Goal: Task Accomplishment & Management: Use online tool/utility

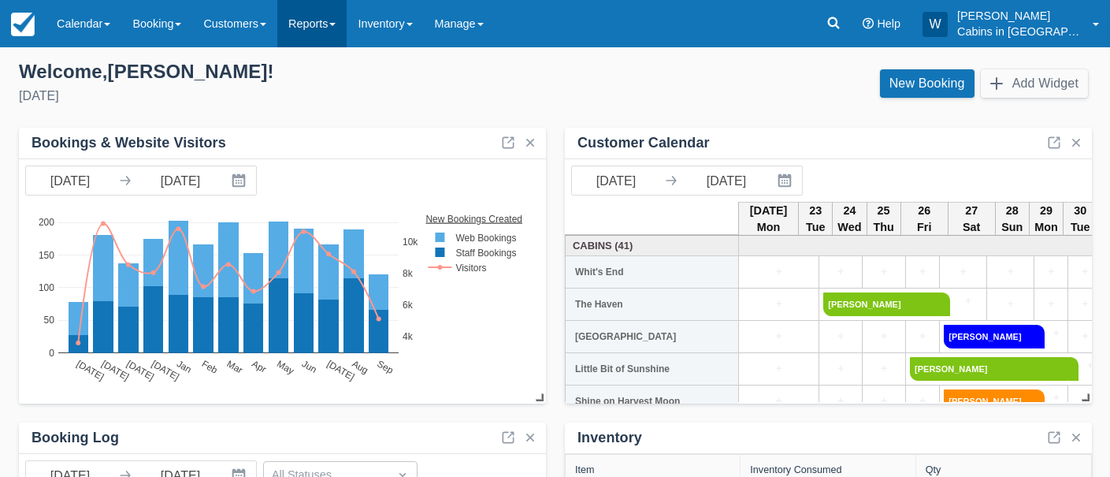
click at [343, 19] on link "Reports" at bounding box center [311, 23] width 69 height 47
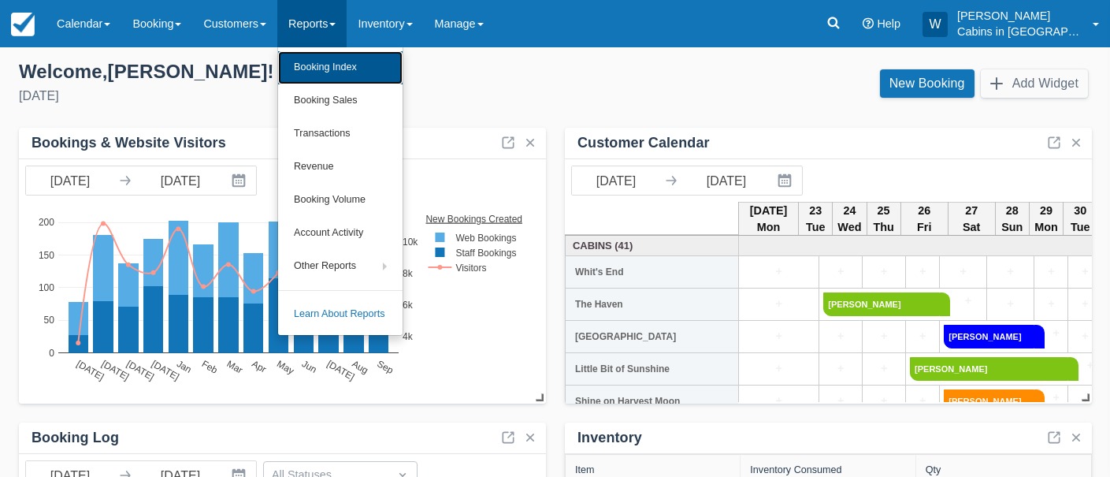
click at [343, 65] on link "Booking Index" at bounding box center [340, 67] width 124 height 33
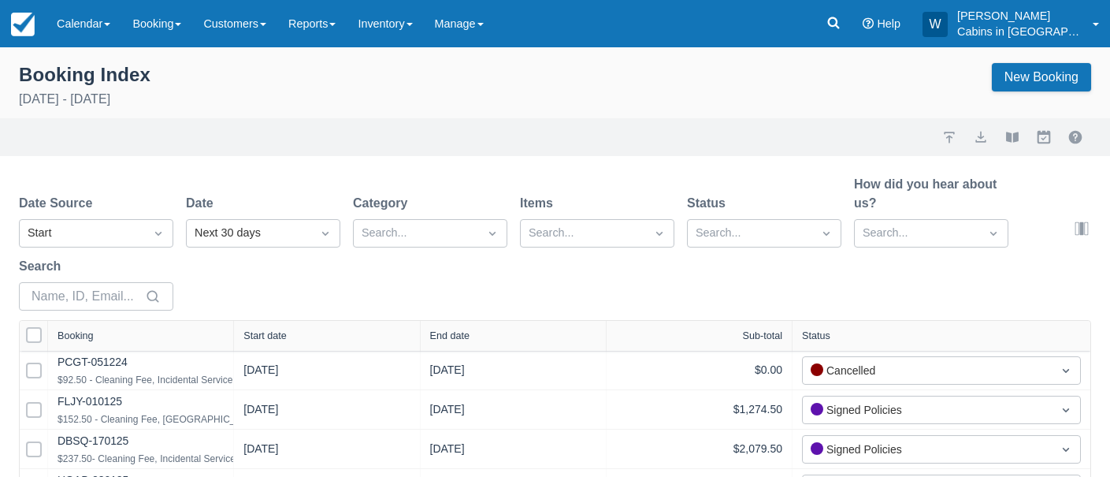
select select "25"
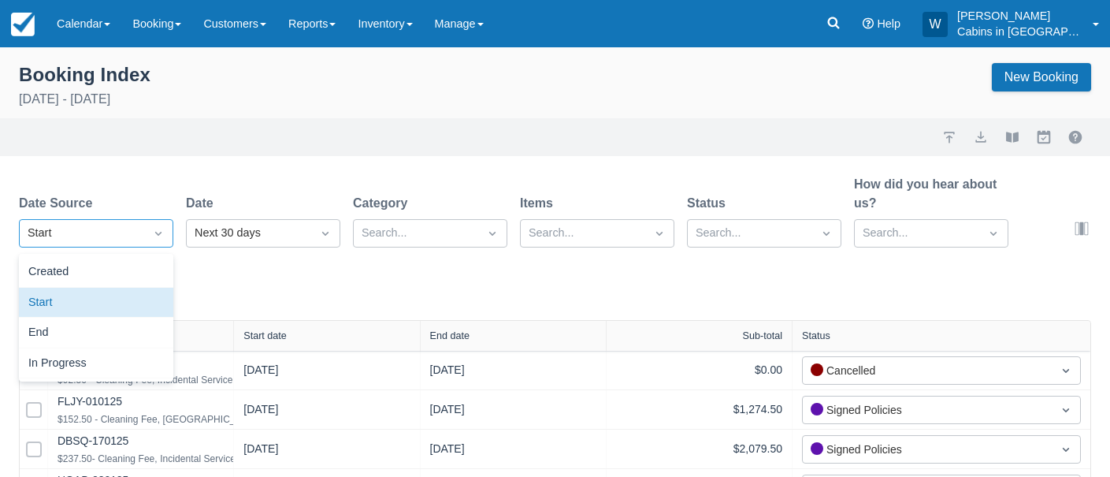
click at [150, 222] on div at bounding box center [158, 233] width 28 height 22
click at [147, 260] on div "Created" at bounding box center [96, 272] width 154 height 31
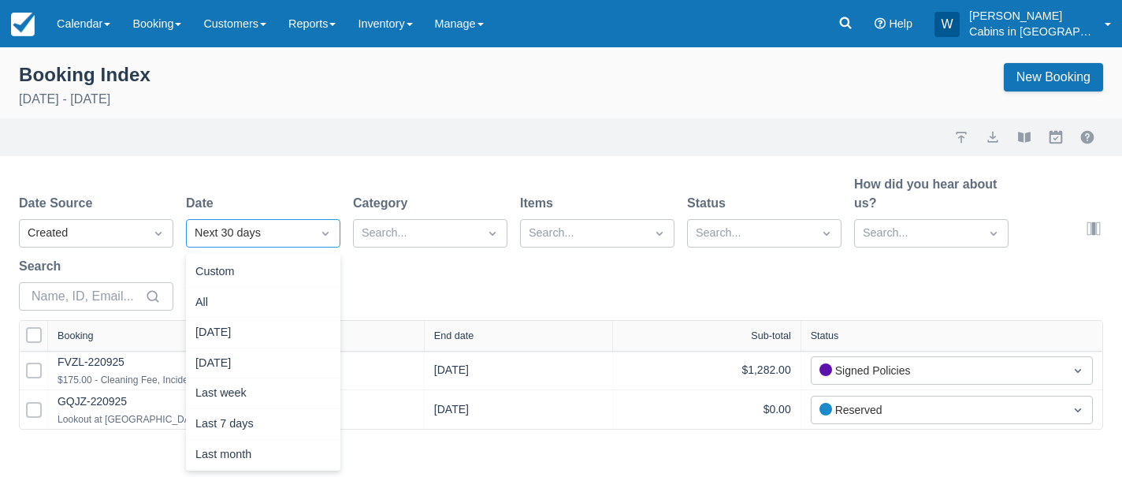
scroll to position [202, 0]
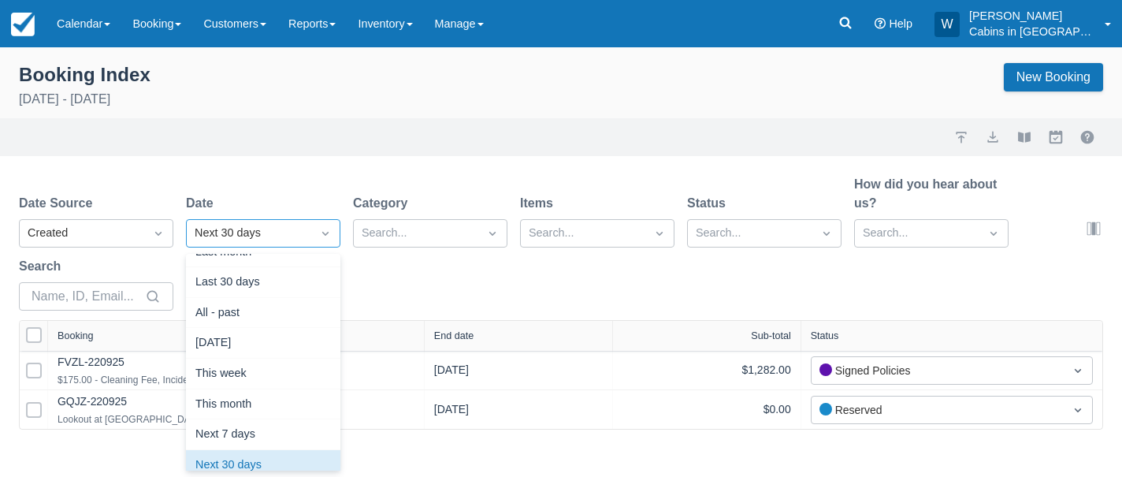
click at [271, 230] on div "Next 30 days" at bounding box center [249, 232] width 109 height 17
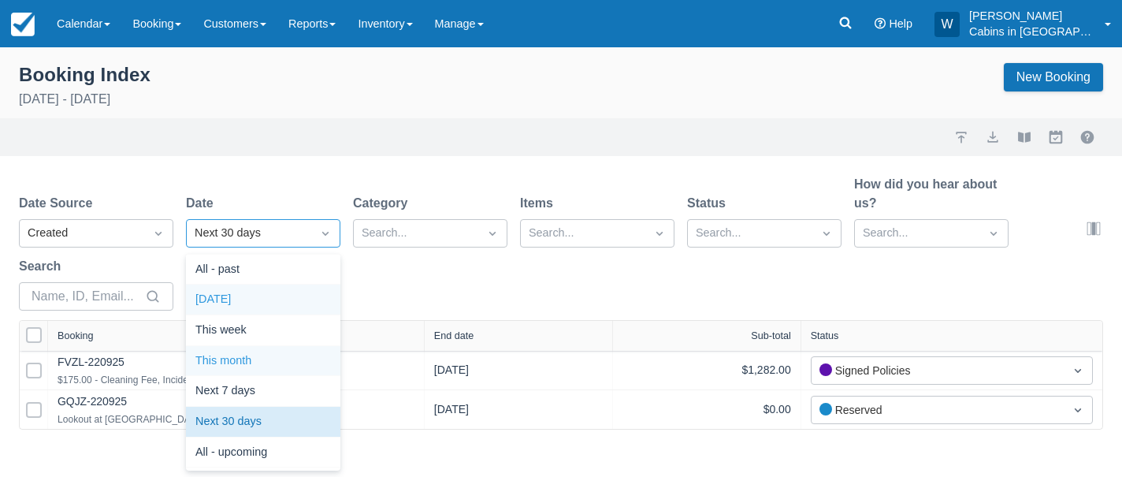
scroll to position [0, 0]
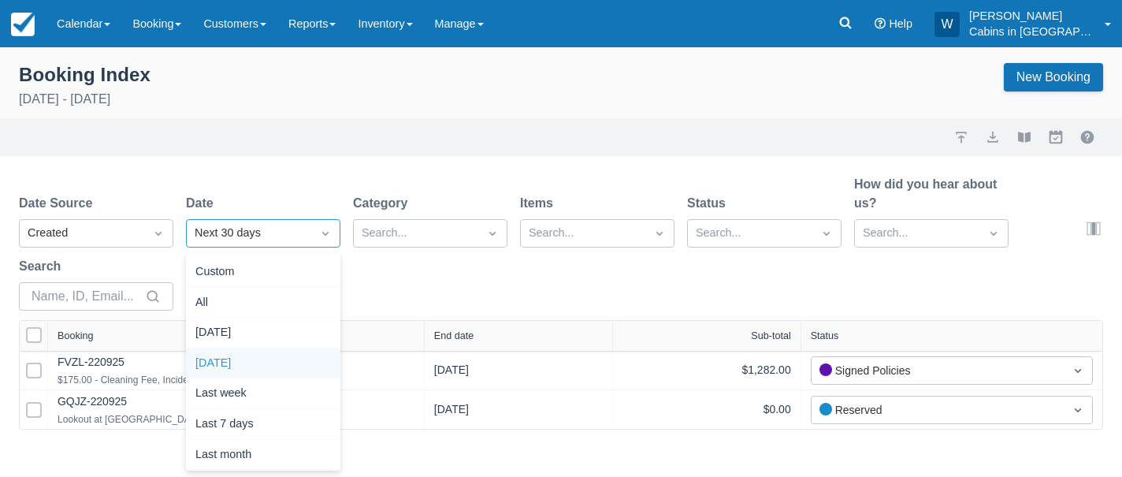
click at [272, 358] on div "Yesterday" at bounding box center [263, 363] width 154 height 31
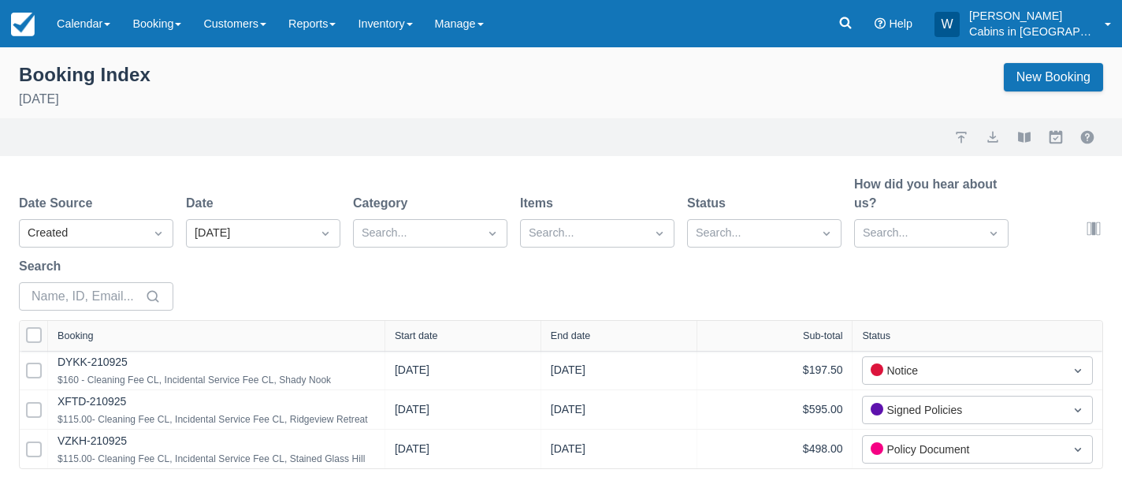
drag, startPoint x: 233, startPoint y: 331, endPoint x: 449, endPoint y: 302, distance: 217.7
click at [449, 302] on div "Date Source Created Date Yesterday Category Search... Items Search... Status Se…" at bounding box center [561, 322] width 1122 height 294
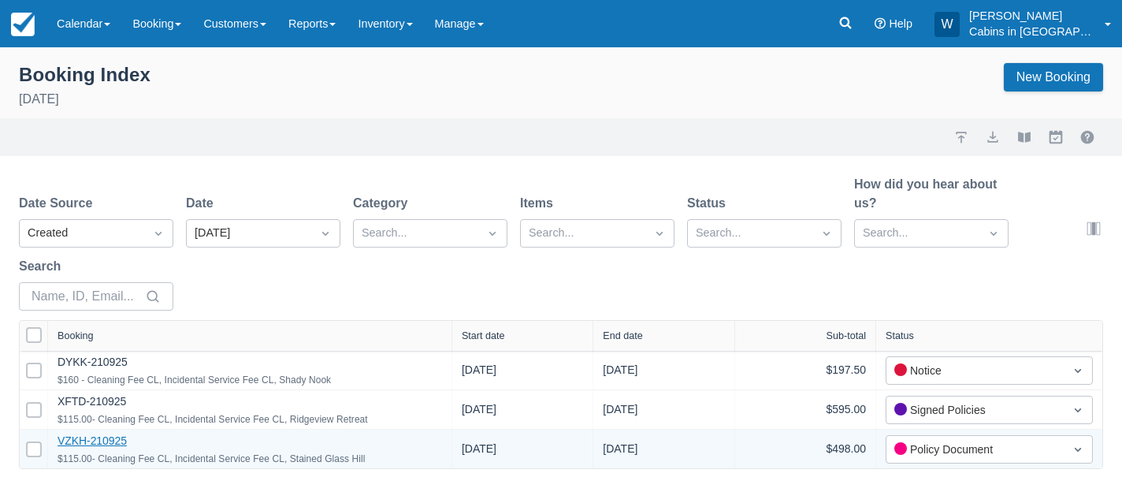
click at [113, 442] on link "VZKH-210925" at bounding box center [91, 440] width 69 height 13
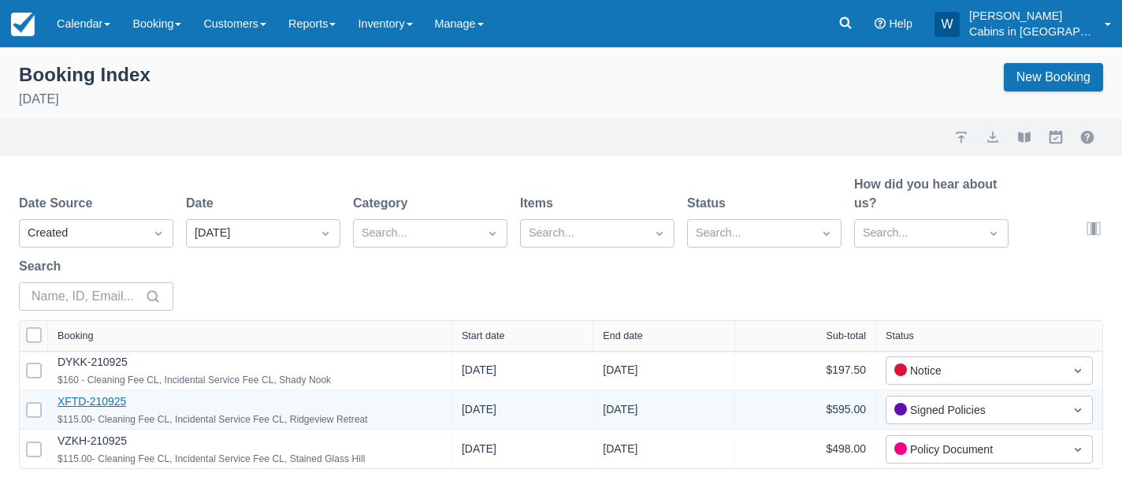
click at [87, 402] on link "XFTD-210925" at bounding box center [91, 401] width 69 height 13
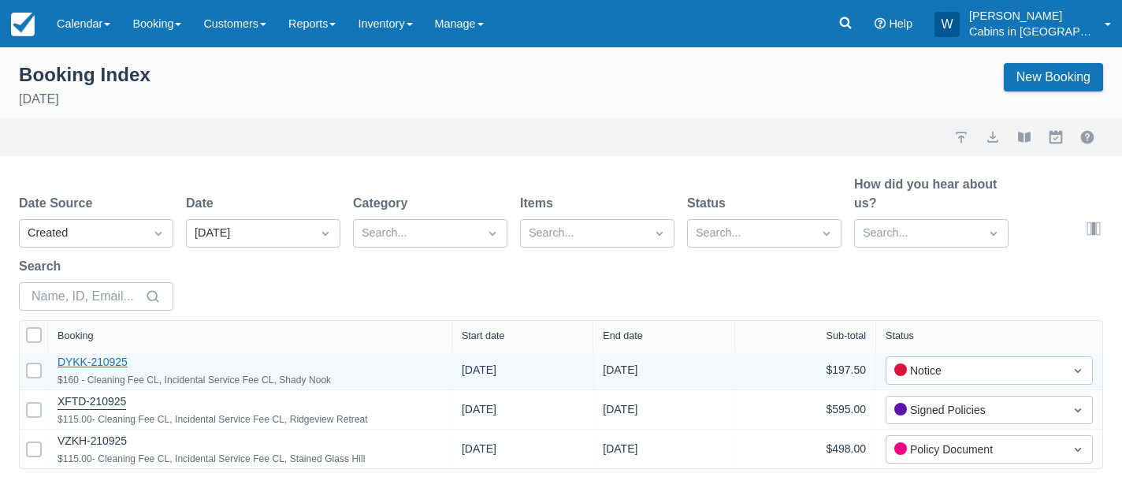
click at [115, 358] on link "DYKK-210925" at bounding box center [92, 361] width 70 height 13
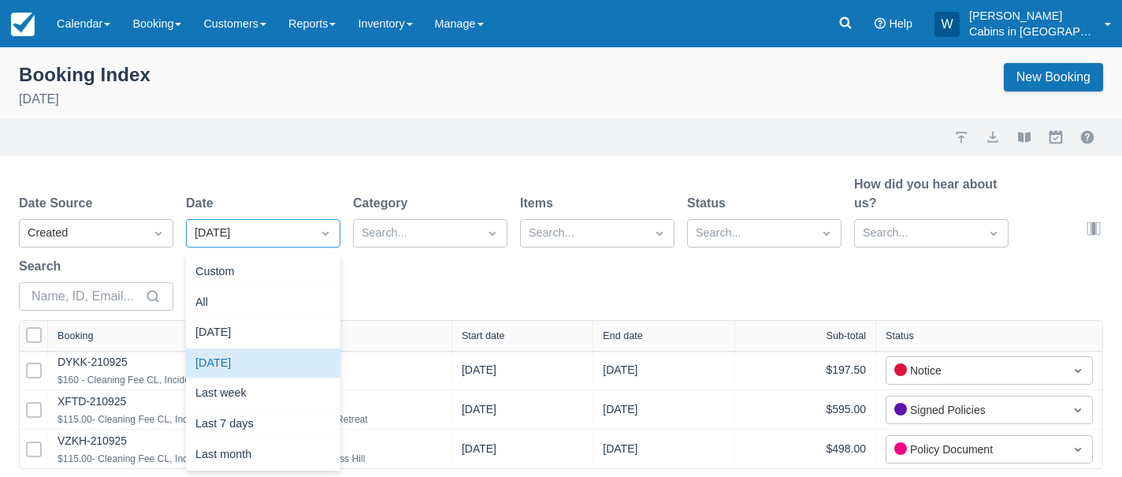
click at [313, 226] on div at bounding box center [325, 233] width 28 height 22
click at [295, 327] on div "Today" at bounding box center [263, 332] width 154 height 31
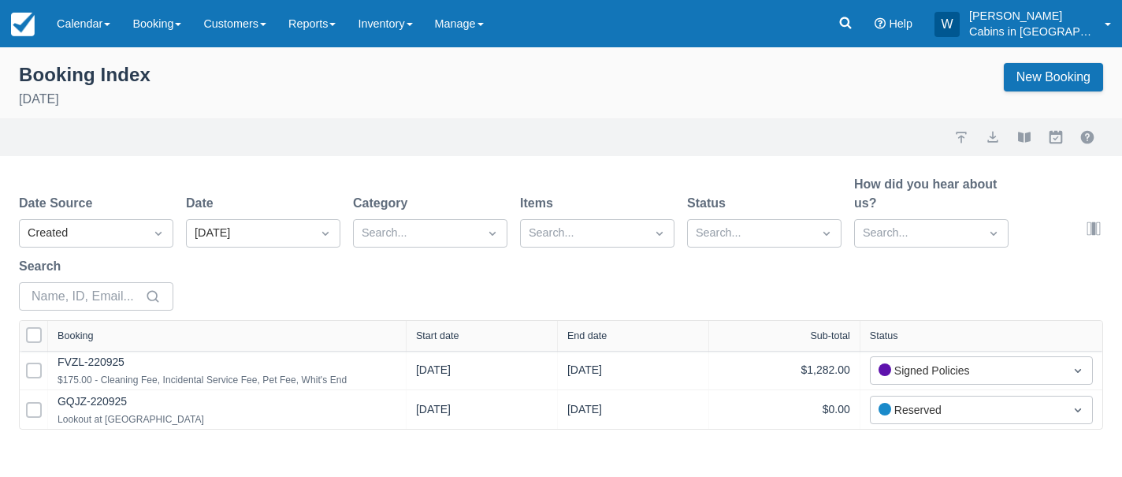
drag, startPoint x: 236, startPoint y: 333, endPoint x: 406, endPoint y: 329, distance: 170.2
click at [406, 329] on div at bounding box center [405, 336] width 28 height 30
click at [107, 24] on span at bounding box center [107, 24] width 6 height 3
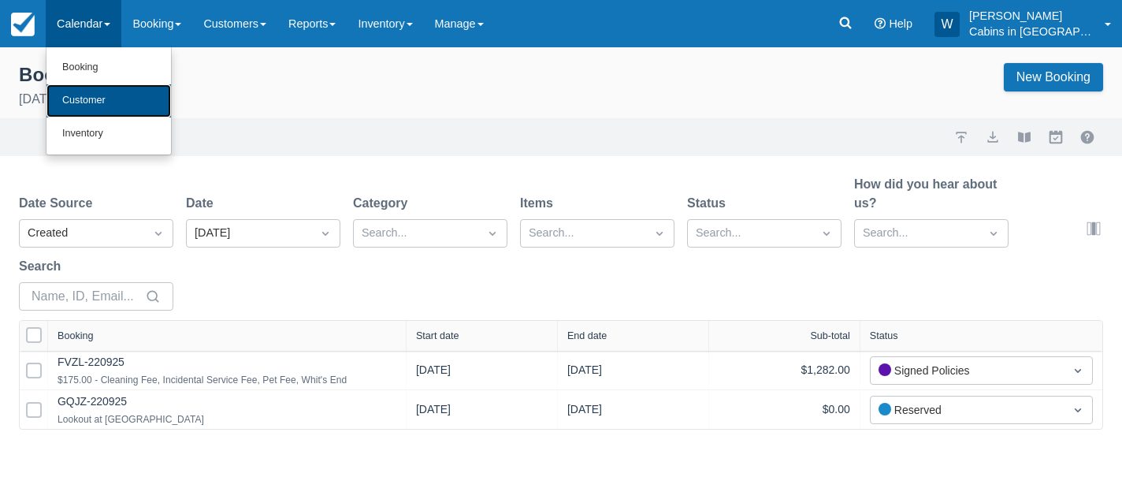
click at [106, 104] on link "Customer" at bounding box center [108, 100] width 124 height 33
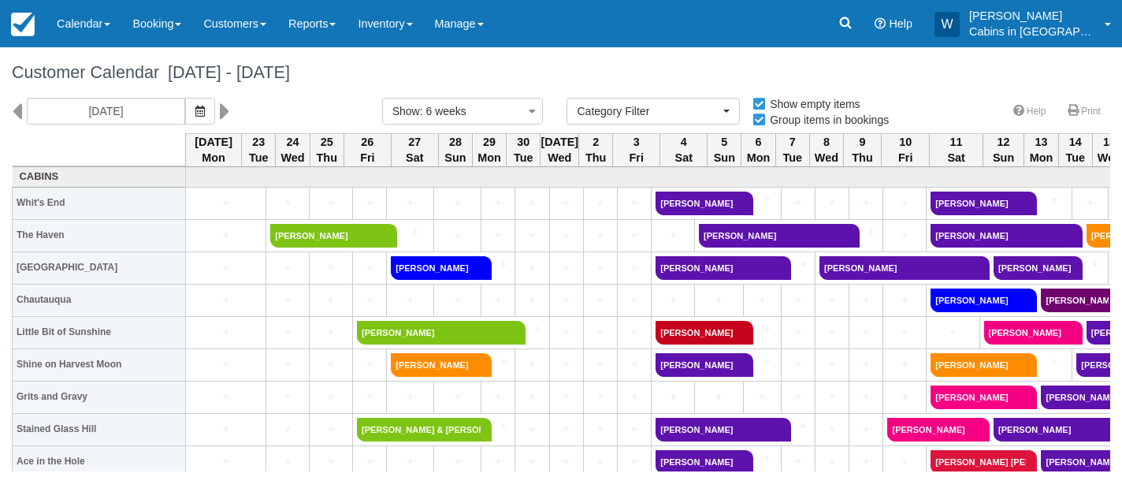
select select
click at [337, 32] on link "Reports" at bounding box center [311, 23] width 69 height 47
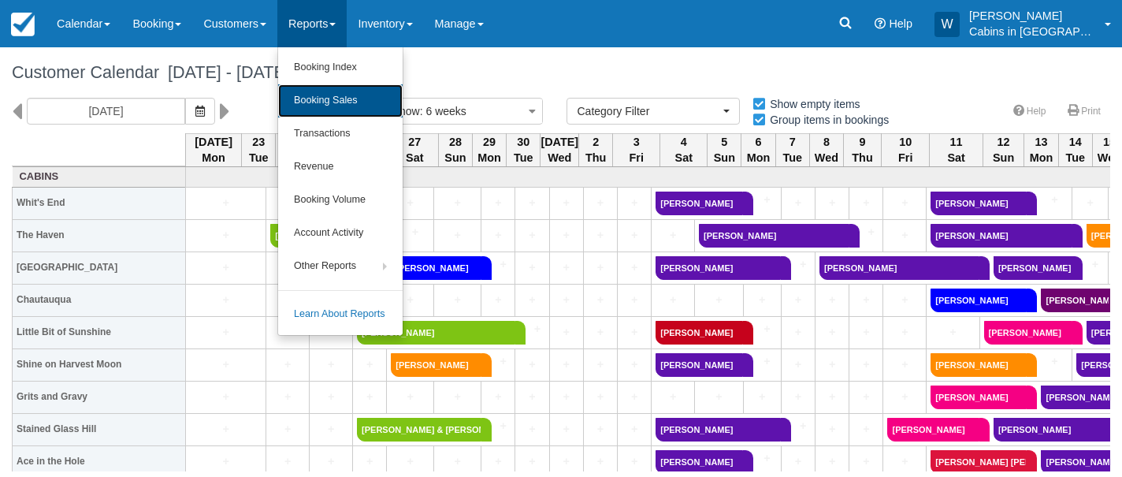
click at [334, 102] on link "Booking Sales" at bounding box center [340, 100] width 124 height 33
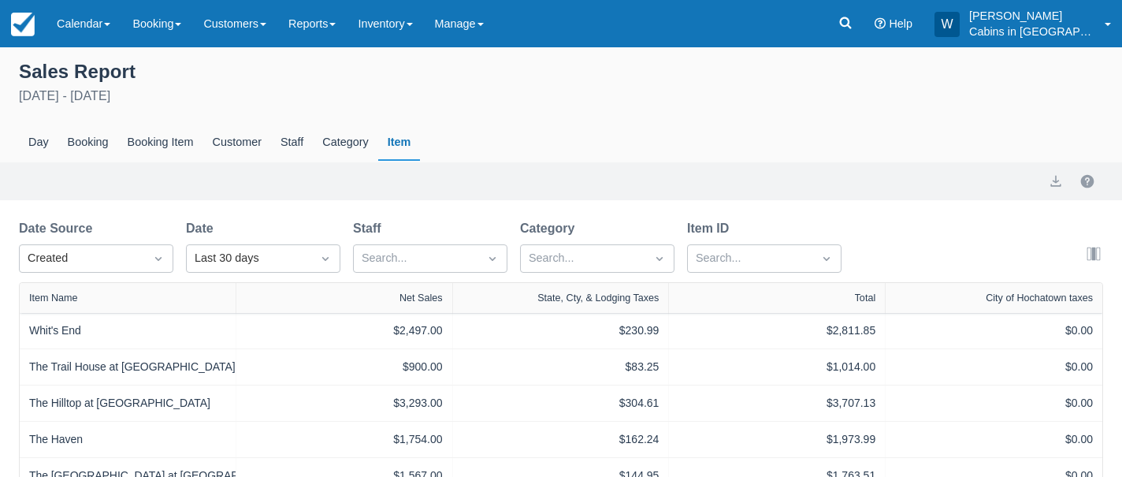
select select "20"
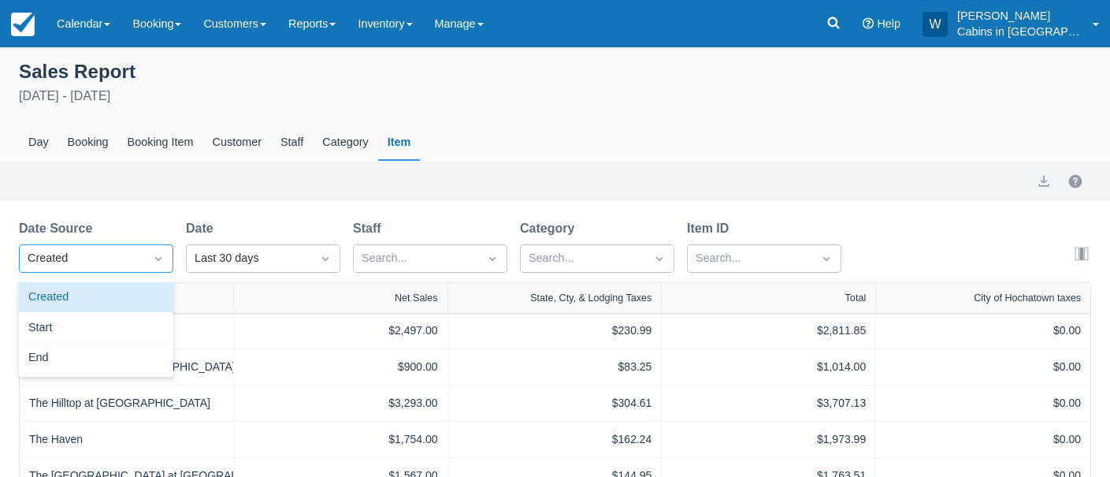
click at [139, 252] on div "Created" at bounding box center [82, 258] width 124 height 25
click at [364, 140] on div "Category" at bounding box center [345, 142] width 65 height 36
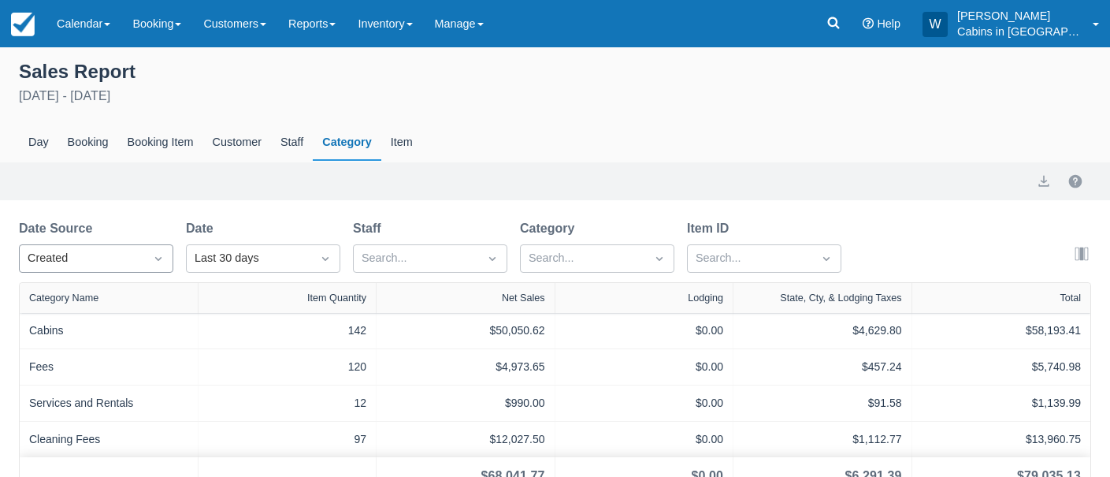
click at [141, 251] on div "Created" at bounding box center [82, 258] width 124 height 25
click at [128, 294] on div "Created" at bounding box center [96, 297] width 154 height 31
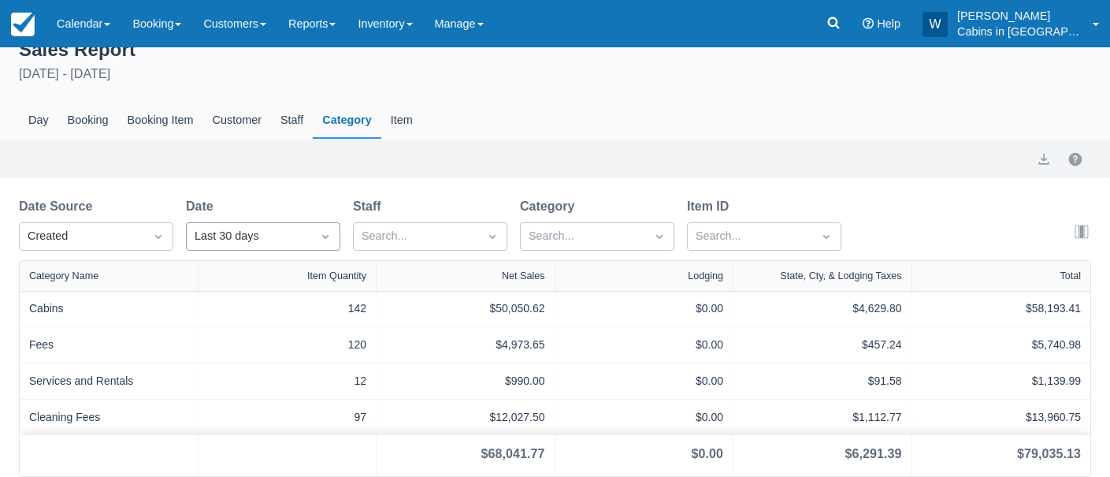
click at [228, 250] on div "Last 30 days" at bounding box center [263, 236] width 154 height 28
click at [228, 258] on div "Custom" at bounding box center [263, 255] width 154 height 31
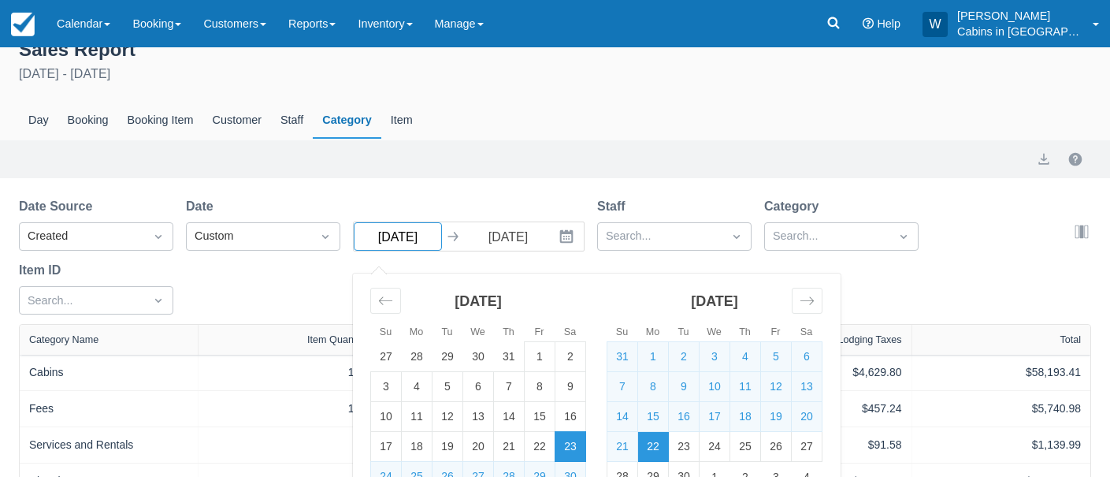
click at [423, 238] on input "08/23/25" at bounding box center [398, 236] width 88 height 28
click at [648, 356] on td "1" at bounding box center [653, 357] width 31 height 30
type input "09/01/25"
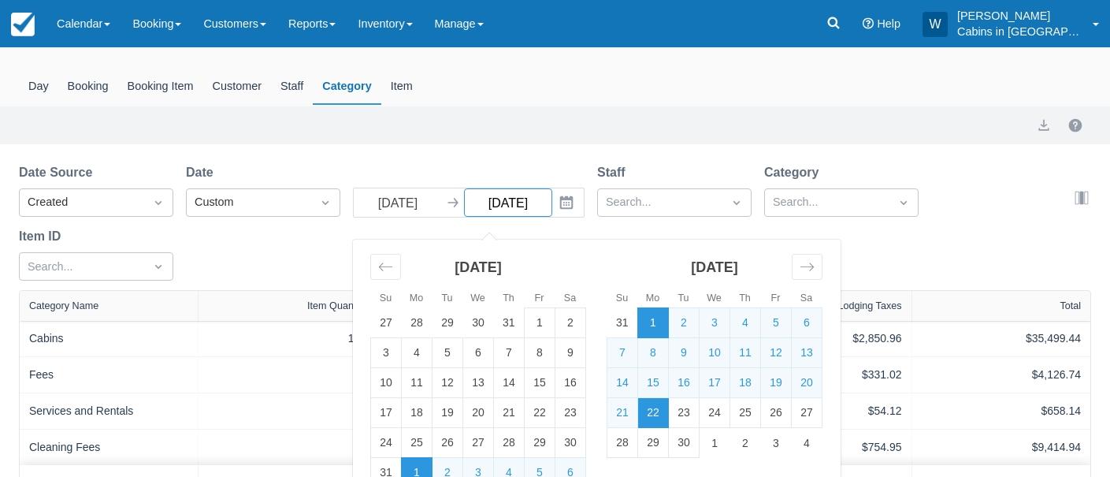
scroll to position [87, 0]
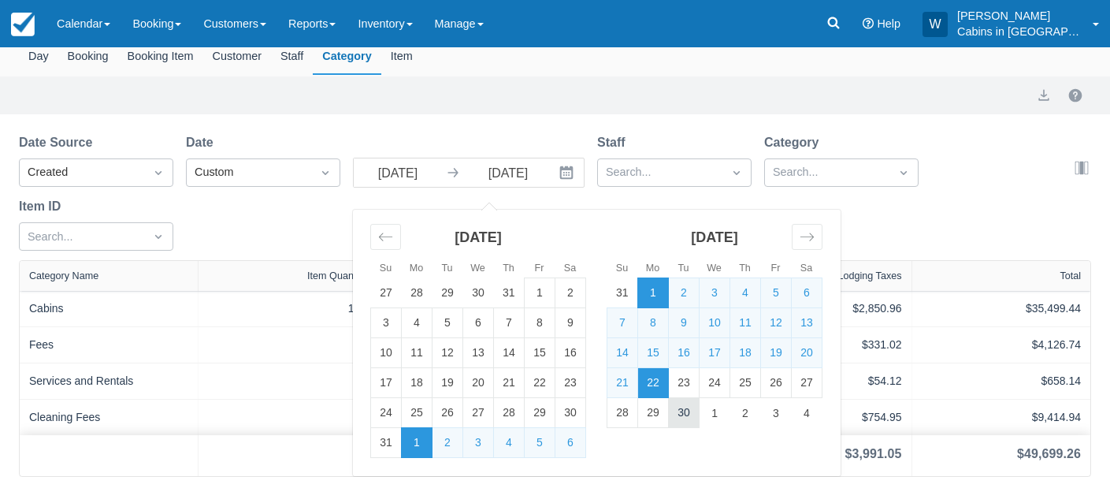
click at [685, 417] on td "30" at bounding box center [684, 413] width 31 height 30
type input "09/30/25"
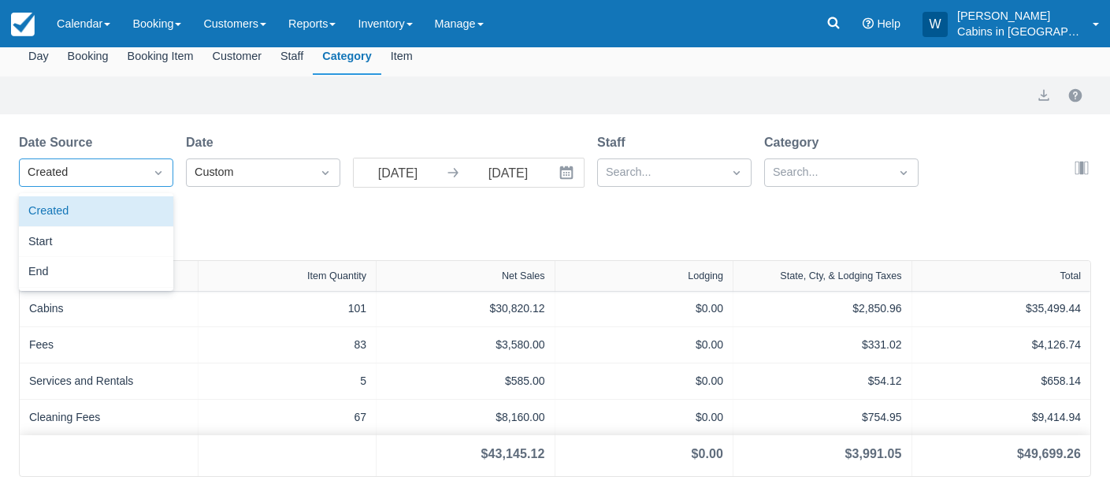
click at [154, 167] on icon "Dropdown icon" at bounding box center [158, 173] width 16 height 16
click at [142, 232] on div "Start" at bounding box center [96, 242] width 154 height 31
